Goal: Task Accomplishment & Management: Manage account settings

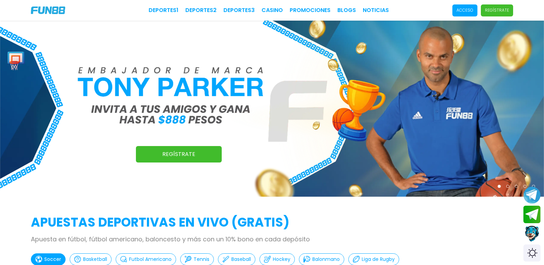
click at [457, 12] on p "Acceso" at bounding box center [465, 10] width 17 height 6
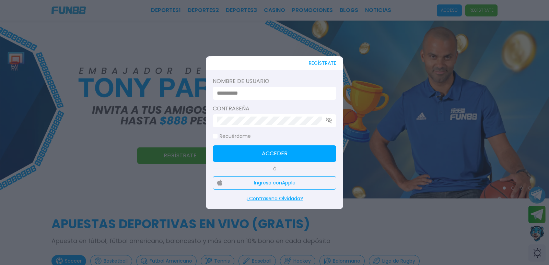
click at [269, 85] on div "Nombre de usuario" at bounding box center [275, 88] width 124 height 23
click at [265, 91] on input at bounding box center [272, 93] width 111 height 8
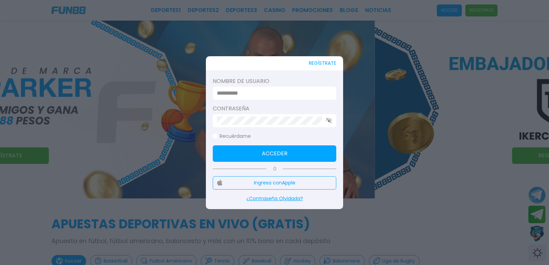
click at [263, 94] on input at bounding box center [272, 93] width 111 height 8
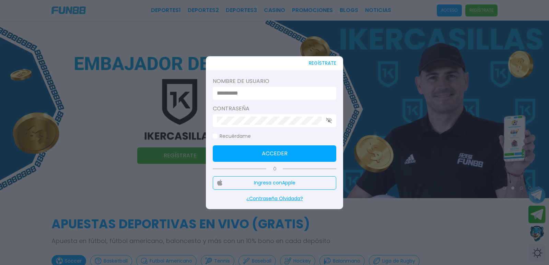
click at [269, 87] on div at bounding box center [275, 93] width 124 height 13
click at [267, 93] on input at bounding box center [272, 93] width 111 height 8
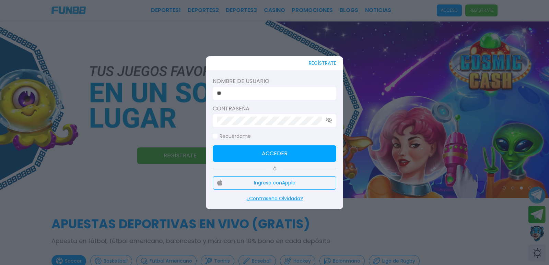
type input "*"
